Goal: Task Accomplishment & Management: Use online tool/utility

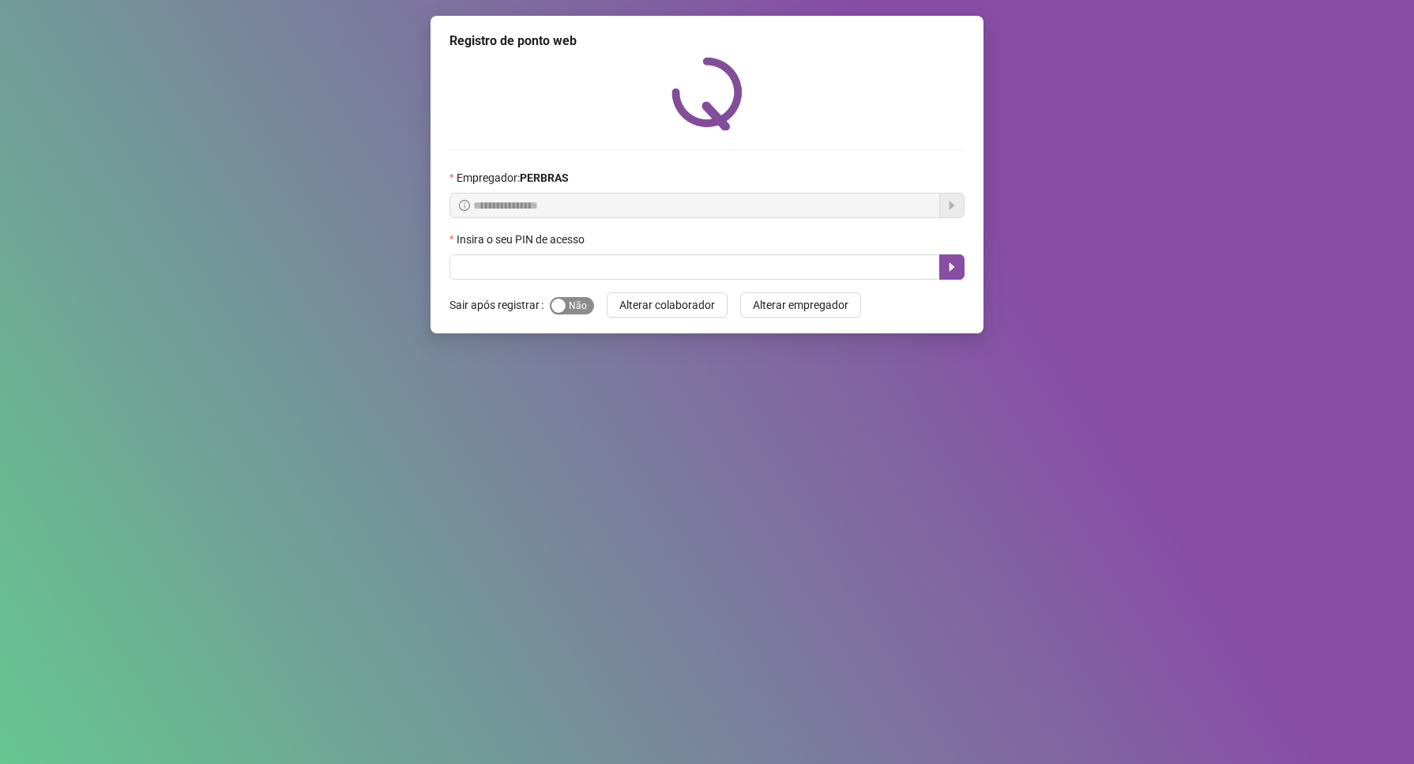
click at [573, 310] on span "Sim Não" at bounding box center [572, 305] width 44 height 17
click at [479, 278] on input "text" at bounding box center [694, 266] width 491 height 25
type input "*****"
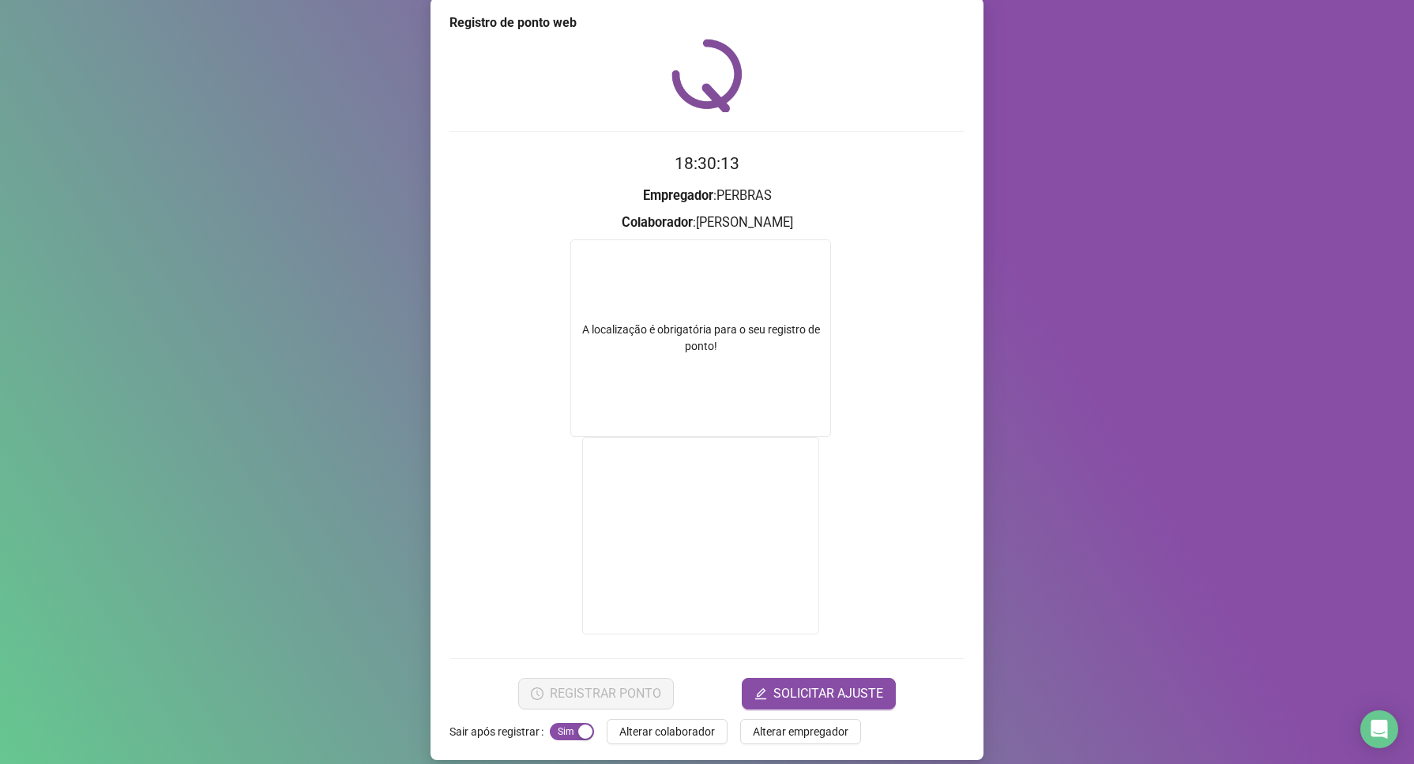
scroll to position [32, 0]
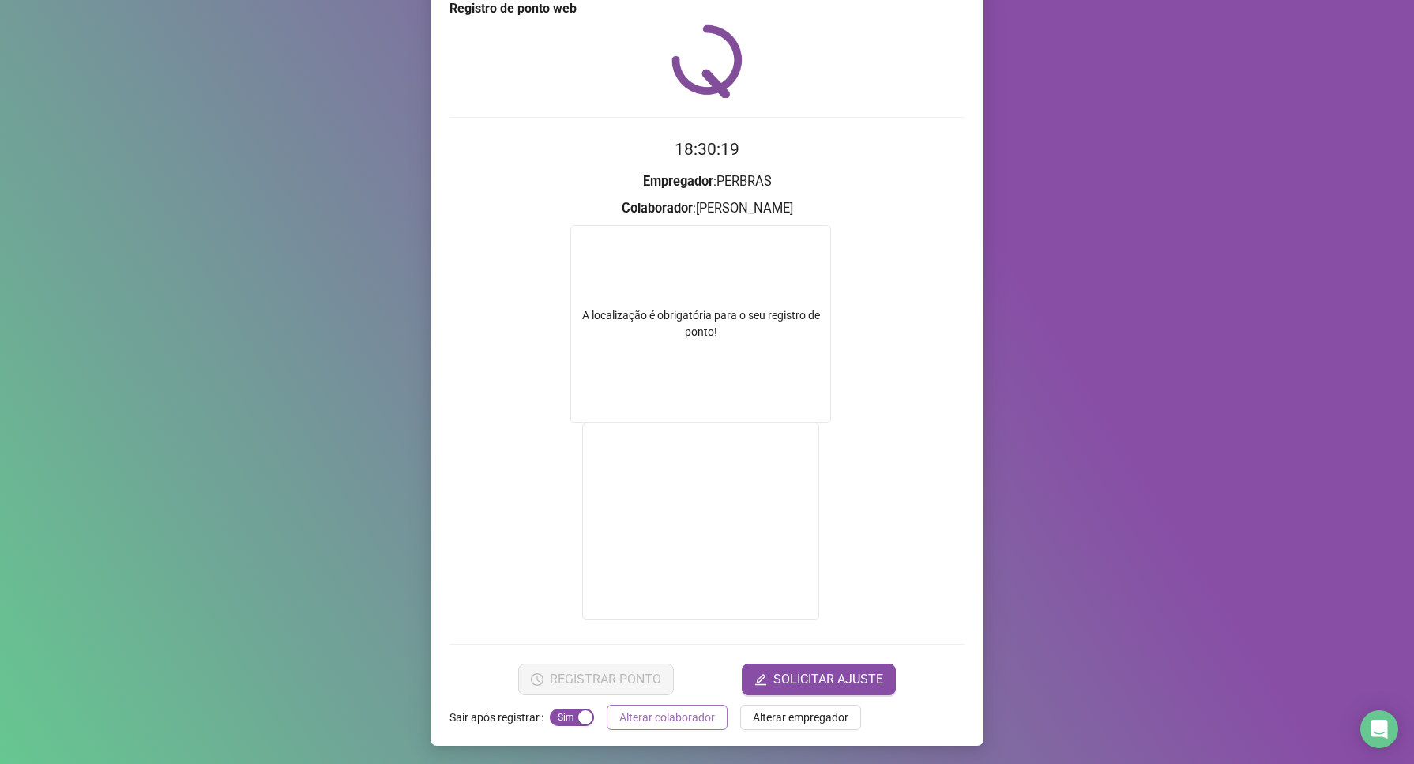
click at [656, 719] on span "Alterar colaborador" at bounding box center [667, 717] width 96 height 17
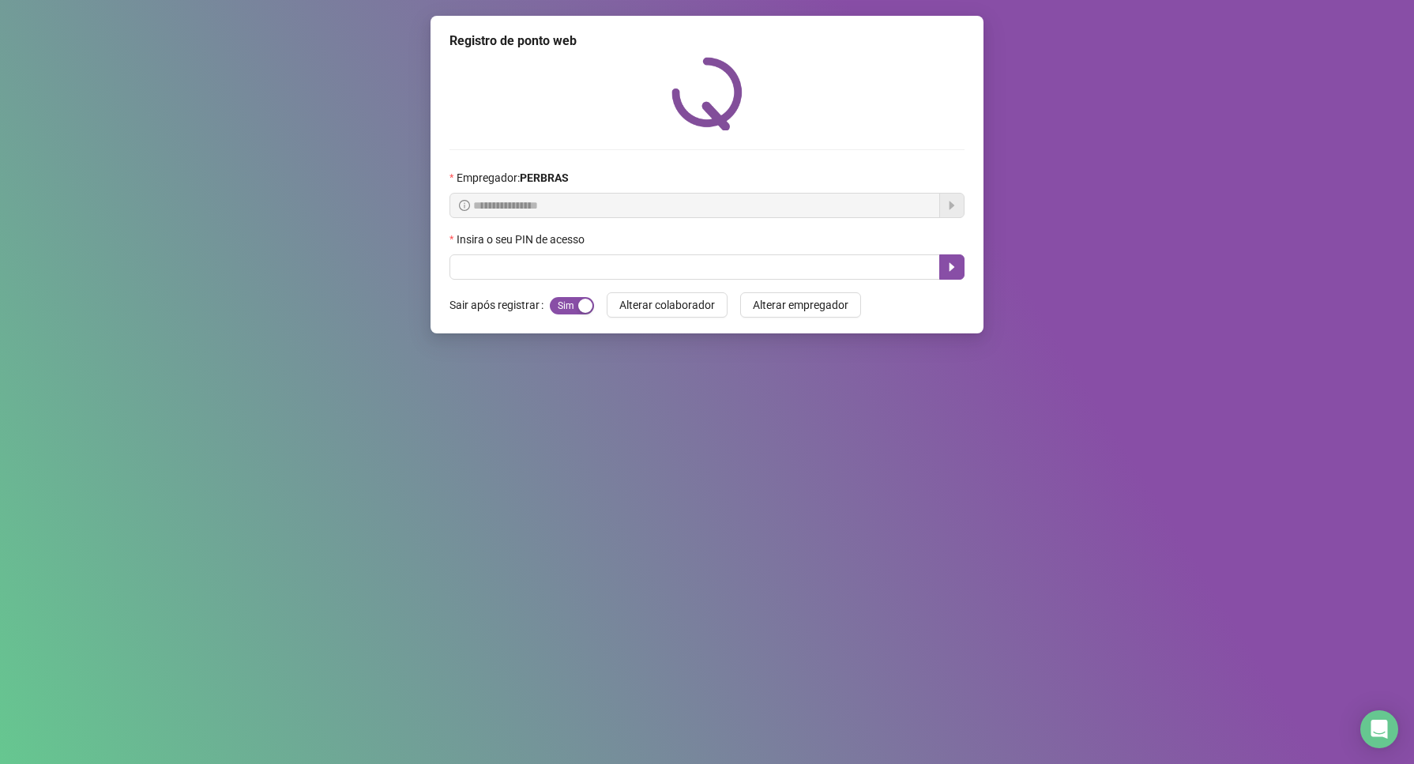
scroll to position [0, 0]
click at [508, 269] on input "text" at bounding box center [694, 266] width 491 height 25
type input "*****"
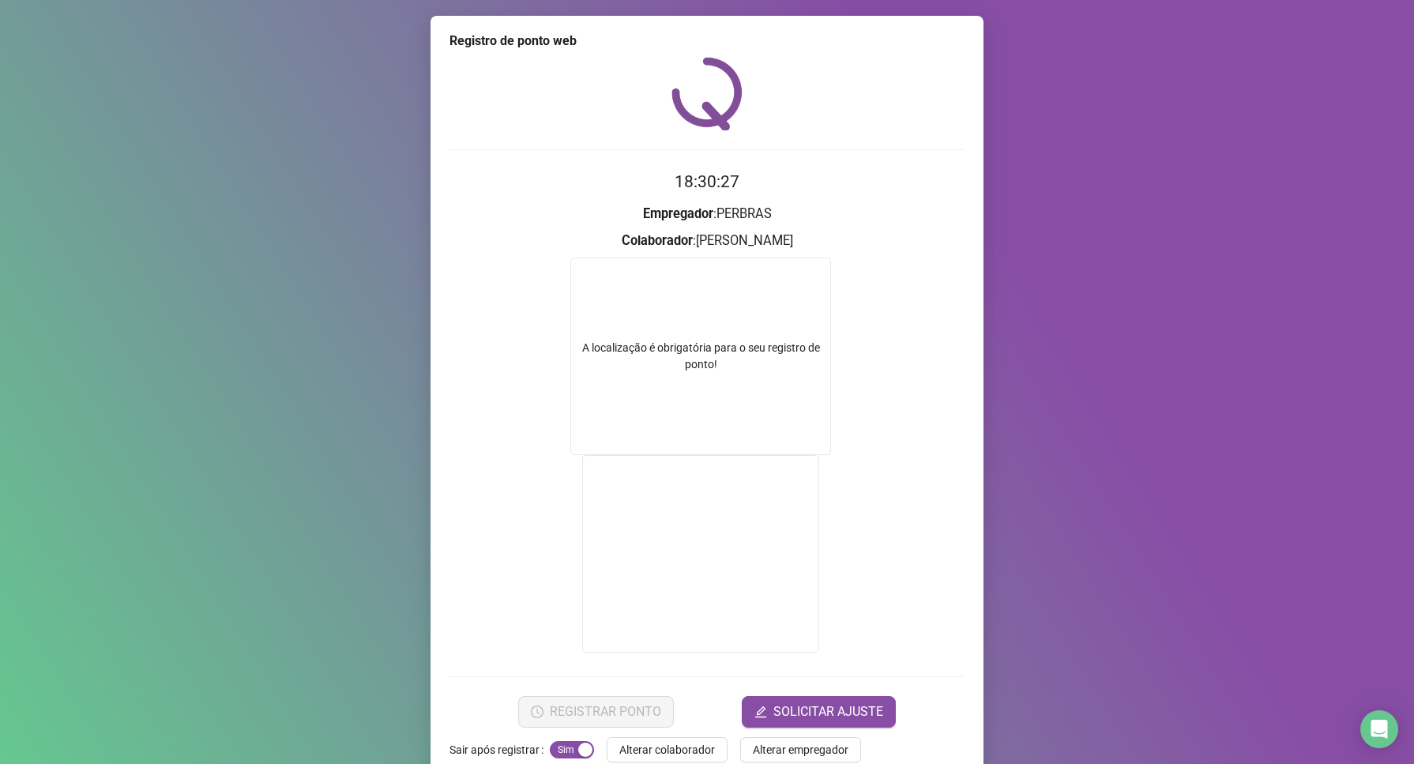
scroll to position [32, 0]
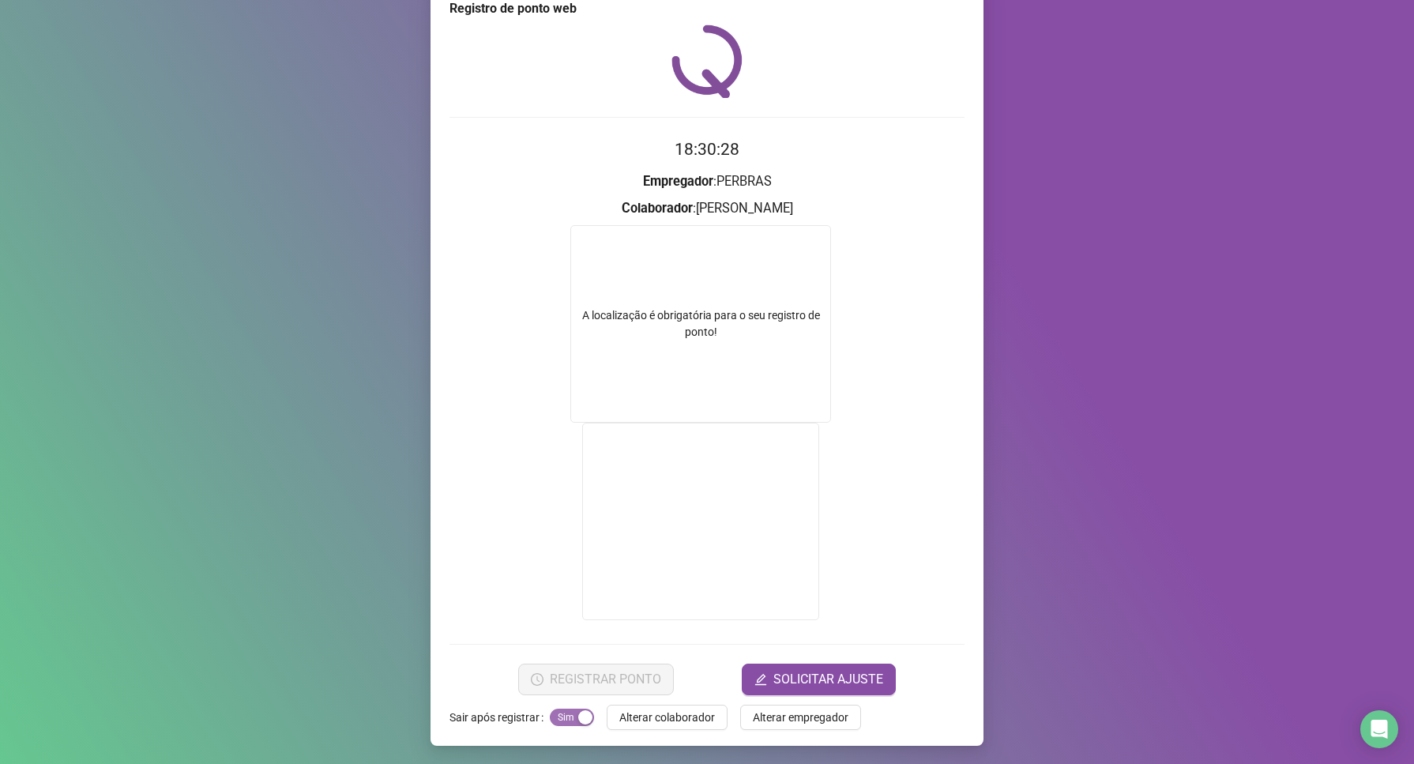
click at [550, 715] on span "Sim Não" at bounding box center [572, 717] width 44 height 17
click at [569, 715] on span "Sim Não" at bounding box center [572, 717] width 44 height 17
click at [690, 338] on div "A localização é obrigatória para o seu registro de ponto!" at bounding box center [700, 323] width 259 height 33
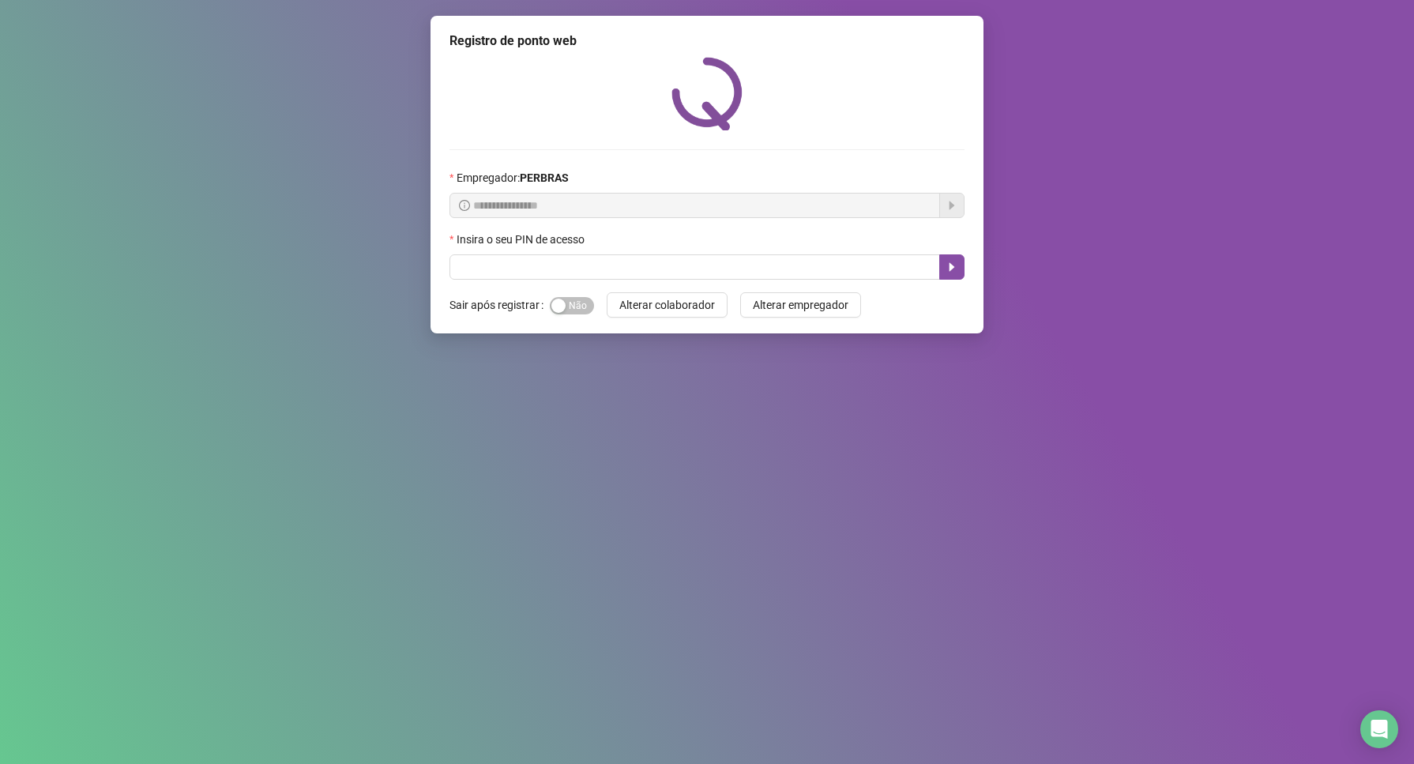
drag, startPoint x: 575, startPoint y: 308, endPoint x: 551, endPoint y: 254, distance: 59.7
click at [575, 306] on span "Sim Não" at bounding box center [572, 305] width 44 height 17
click at [542, 261] on input "text" at bounding box center [694, 266] width 491 height 25
type input "*****"
